Goal: Register for event/course

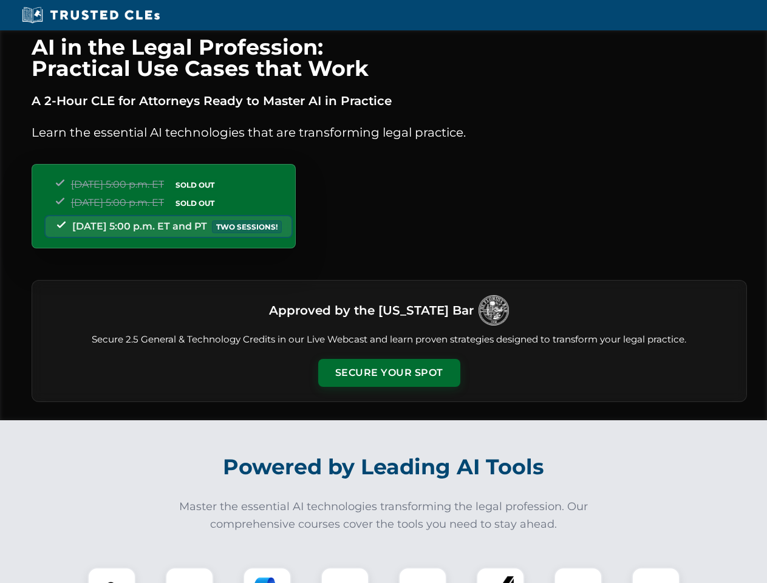
click at [389, 373] on button "Secure Your Spot" at bounding box center [389, 373] width 142 height 28
click at [112, 575] on img at bounding box center [111, 591] width 35 height 35
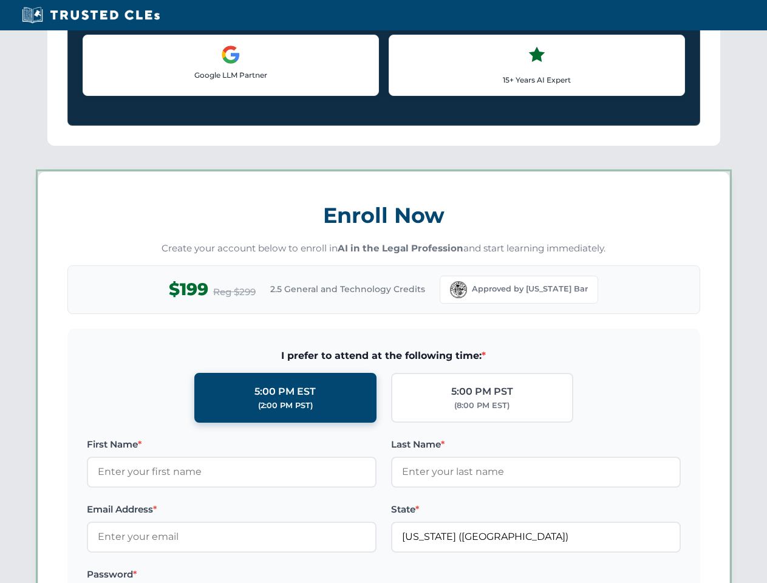
click at [267, 575] on label "Password *" at bounding box center [232, 574] width 290 height 15
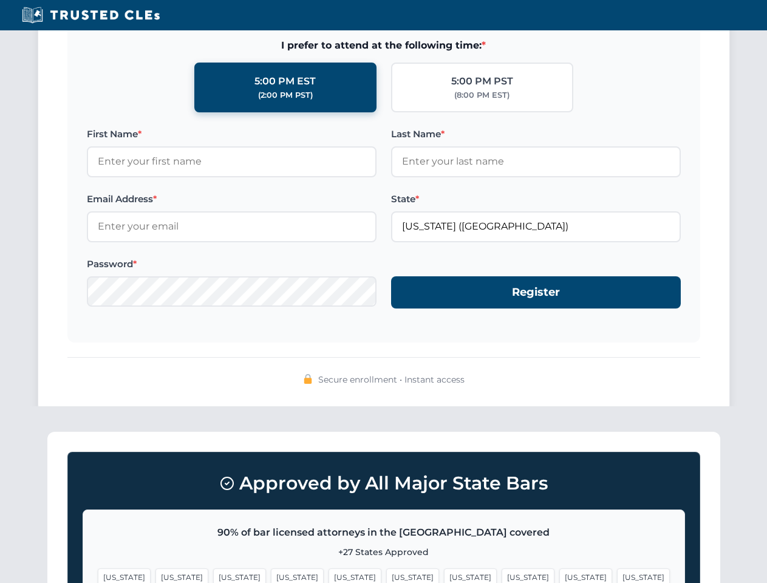
click at [560, 575] on span "[US_STATE]" at bounding box center [586, 578] width 53 height 18
